Goal: Complete application form

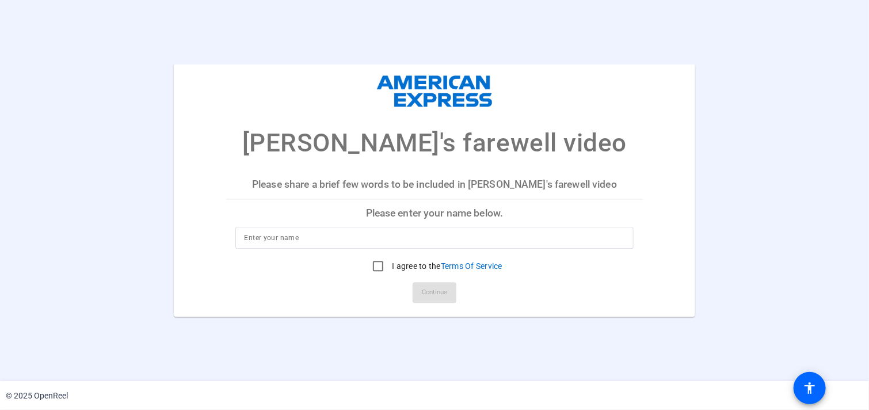
click at [366, 228] on div at bounding box center [435, 238] width 380 height 22
type input "[PERSON_NAME]"
click at [376, 268] on input "I agree to the Terms Of Service" at bounding box center [378, 266] width 23 height 23
checkbox input "true"
click at [440, 295] on span "Continue" at bounding box center [434, 292] width 25 height 17
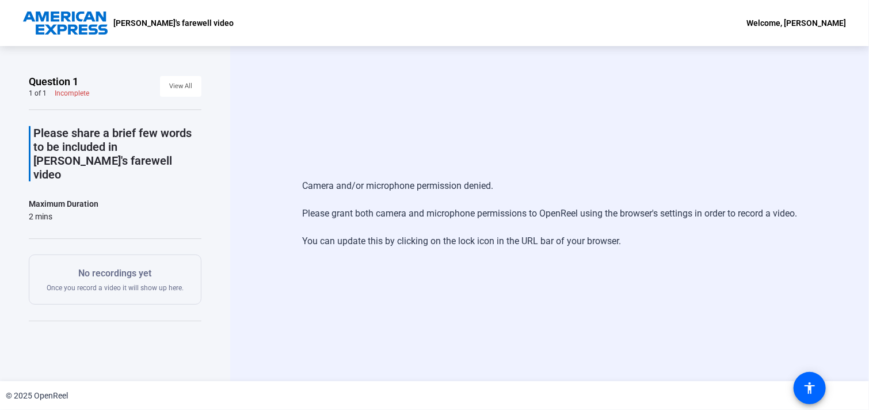
click at [411, 113] on div "Camera and/or microphone permission denied. Please grant both camera and microp…" at bounding box center [549, 213] width 639 height 335
click at [76, 94] on div "Incomplete" at bounding box center [72, 93] width 35 height 9
click at [169, 89] on span "View All" at bounding box center [180, 86] width 23 height 17
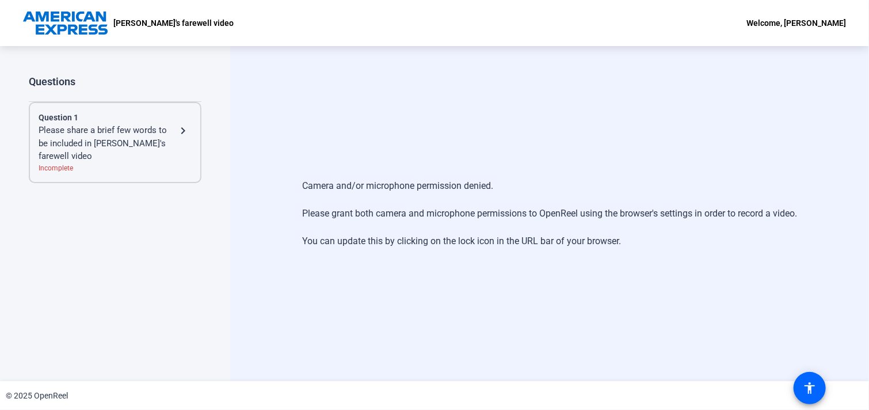
click at [188, 128] on mat-icon "navigate_next" at bounding box center [183, 131] width 14 height 14
